Goal: Information Seeking & Learning: Understand process/instructions

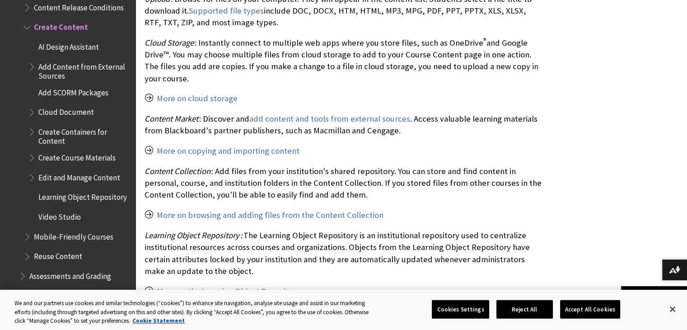
scroll to position [1056, 0]
click at [89, 171] on span "Edit and Manage Content" at bounding box center [79, 176] width 82 height 12
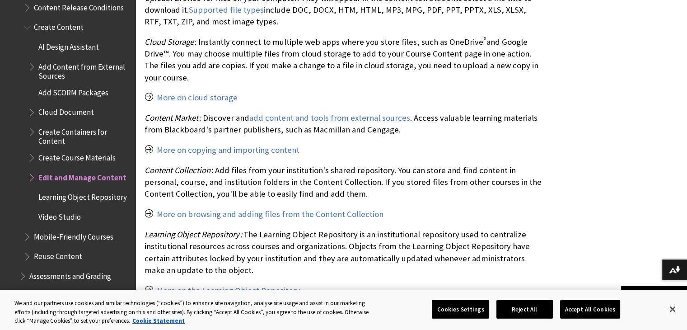
click at [35, 170] on span "Book outline for Blackboard Learn Help" at bounding box center [32, 175] width 9 height 11
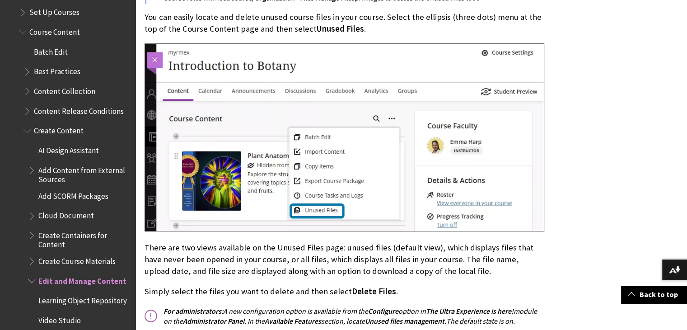
scroll to position [1235, 0]
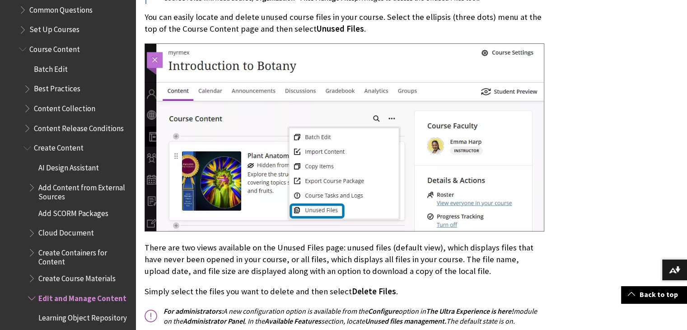
click at [65, 143] on span "Create Content" at bounding box center [59, 146] width 50 height 12
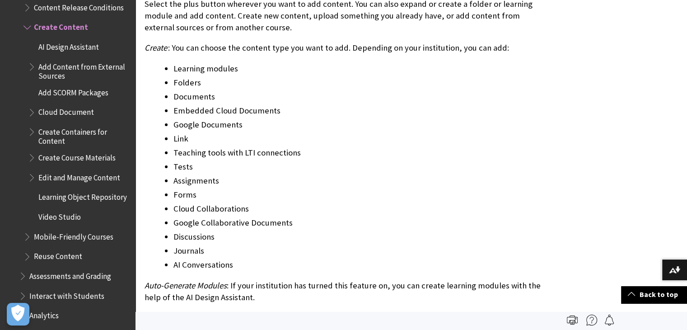
scroll to position [676, 0]
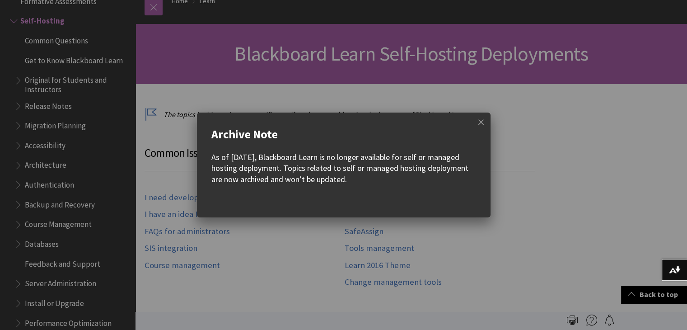
scroll to position [45, 0]
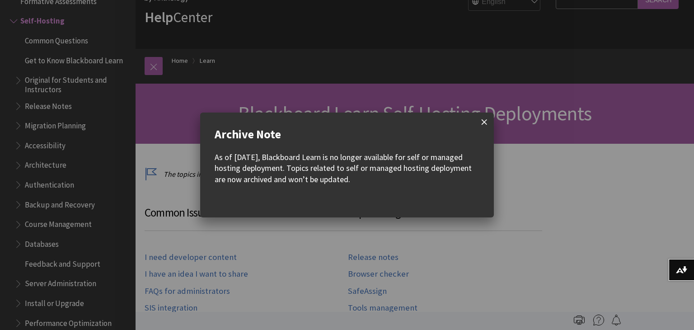
click at [479, 122] on span at bounding box center [484, 121] width 19 height 19
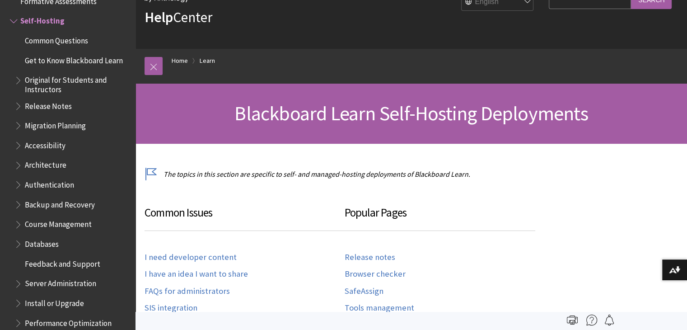
click at [417, 116] on span "Blackboard Learn Self-Hosting Deployments" at bounding box center [410, 113] width 353 height 25
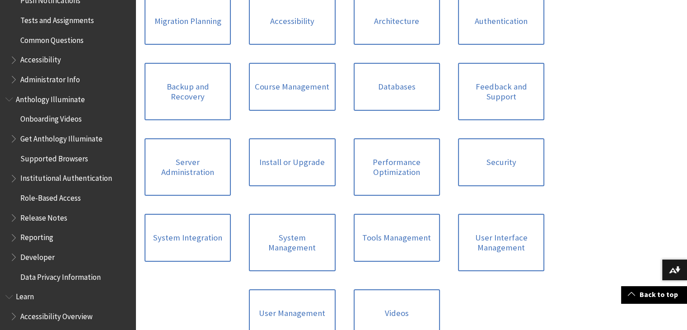
scroll to position [489, 0]
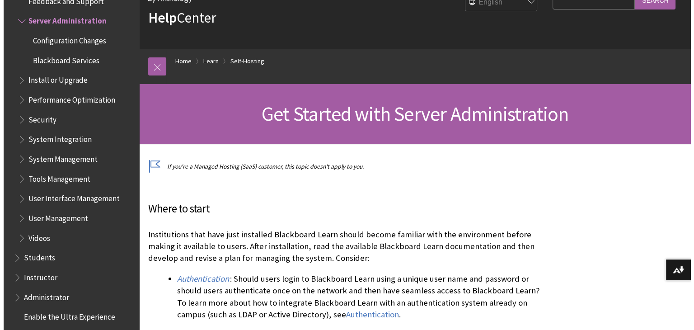
scroll to position [45, 0]
